Goal: Complete application form

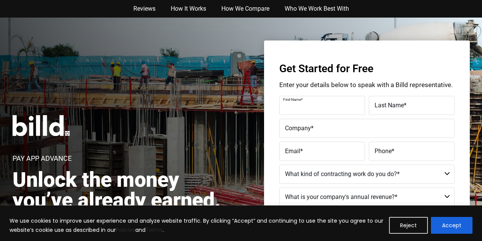
scroll to position [38, 0]
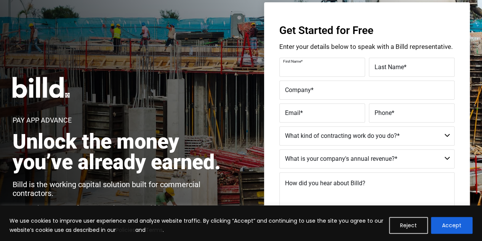
click at [317, 69] on input "First Name *" at bounding box center [323, 67] width 86 height 19
type input "[PERSON_NAME]"
click at [386, 74] on input "Last Name *" at bounding box center [412, 67] width 86 height 19
type input "[PERSON_NAME]"
click at [313, 91] on span "*" at bounding box center [312, 89] width 3 height 7
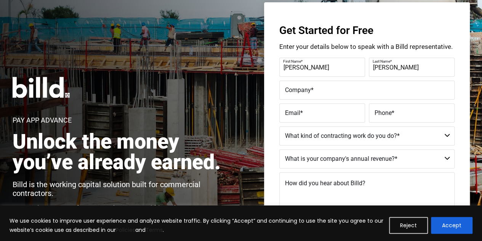
click at [313, 91] on input "Company *" at bounding box center [367, 89] width 175 height 19
type input "M"
type input "[US_STATE] Valley Wrestling"
type input "[EMAIL_ADDRESS][DOMAIN_NAME]"
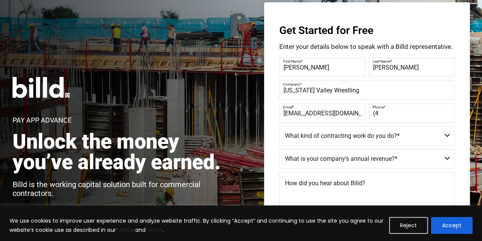
type input "("
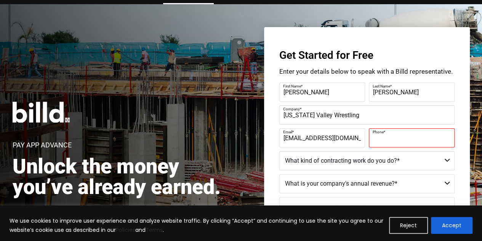
scroll to position [0, 0]
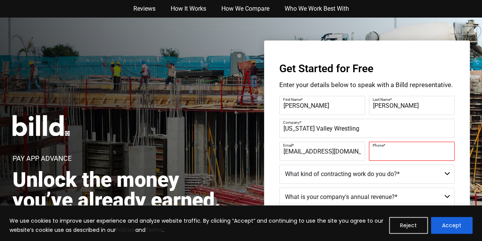
paste input "[PHONE_NUMBER]"
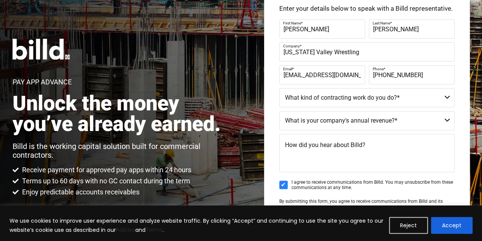
type input "[PHONE_NUMBER]"
click at [445, 96] on select "Commercial Commercial and Residential Residential Not a Contractor" at bounding box center [367, 97] width 175 height 19
select select "Not a Contractor"
click at [280, 88] on select "Commercial Commercial and Residential Residential Not a Contractor" at bounding box center [367, 97] width 175 height 19
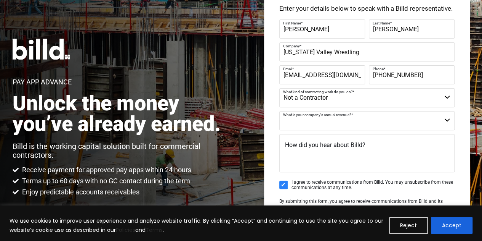
click at [445, 119] on select "$40M + $25M - $40M $8M - $25M $4M - $8M $2M - $4M $1M - $2M Less than $1M" at bounding box center [367, 120] width 175 height 19
select select "$1M - $2M"
click at [280, 111] on select "$40M + $25M - $40M $8M - $25M $4M - $8M $2M - $4M $1M - $2M Less than $1M" at bounding box center [367, 120] width 175 height 19
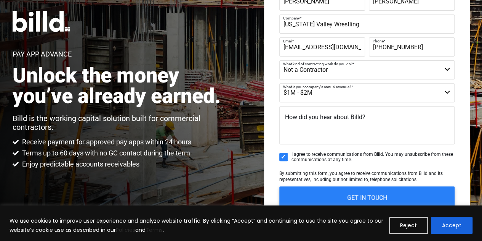
scroll to position [114, 0]
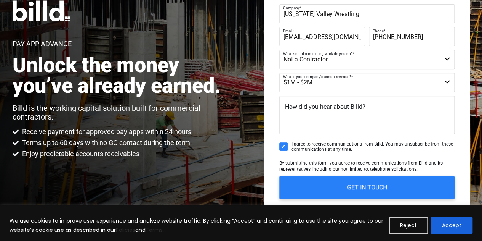
click at [318, 109] on span "How did you hear about Billd?" at bounding box center [325, 106] width 80 height 7
click at [318, 109] on textarea "How did you hear about Billd?" at bounding box center [367, 115] width 175 height 38
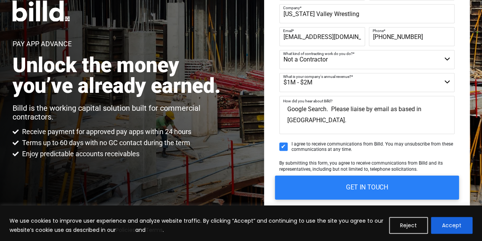
type textarea "Google Search. Please liaise by email as based in [GEOGRAPHIC_DATA]."
click at [380, 189] on input "GET IN TOUCH" at bounding box center [367, 187] width 184 height 24
